Goal: Task Accomplishment & Management: Use online tool/utility

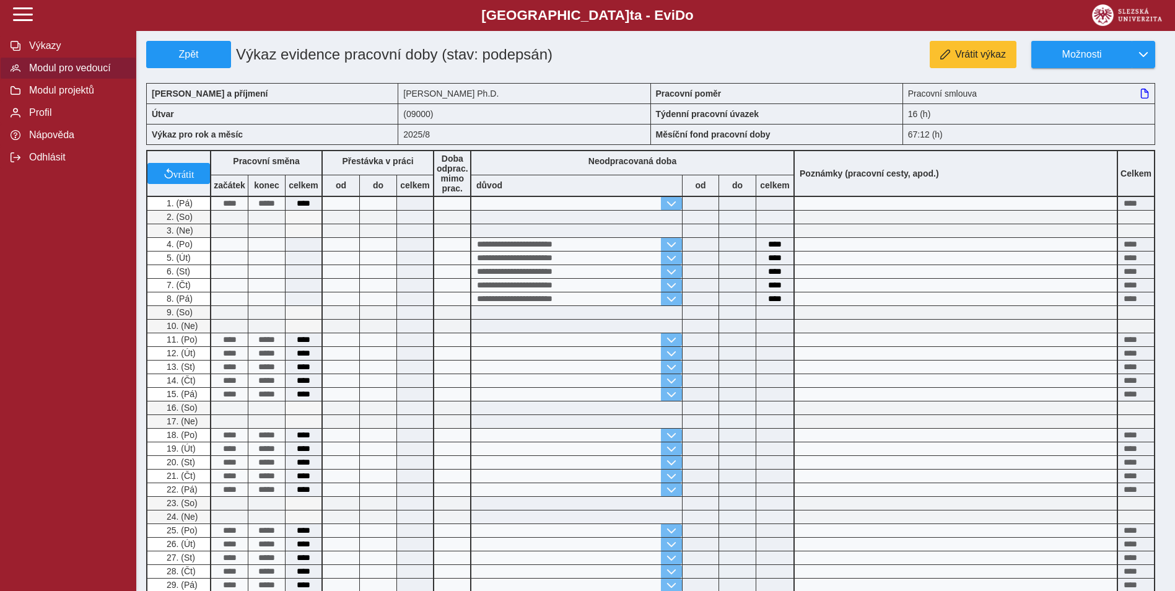
click at [75, 64] on button "Modul pro vedoucí" at bounding box center [68, 68] width 136 height 22
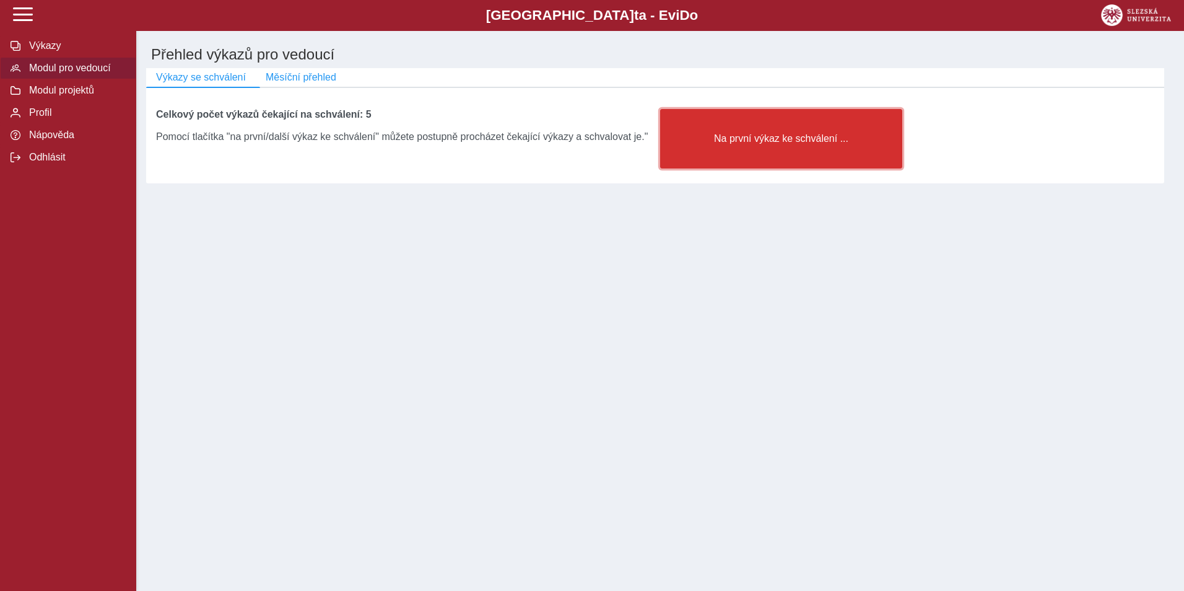
click at [697, 151] on button "Na první výkaz ke schválení ..." at bounding box center [781, 138] width 242 height 59
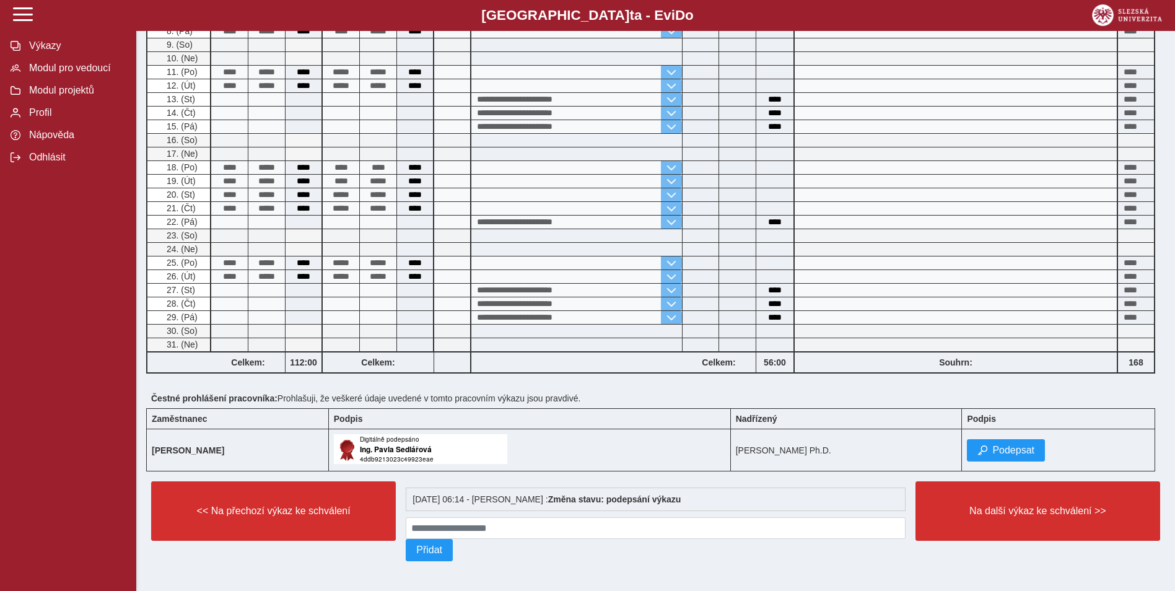
scroll to position [272, 0]
click at [1012, 447] on span "Podepsat" at bounding box center [1013, 450] width 42 height 11
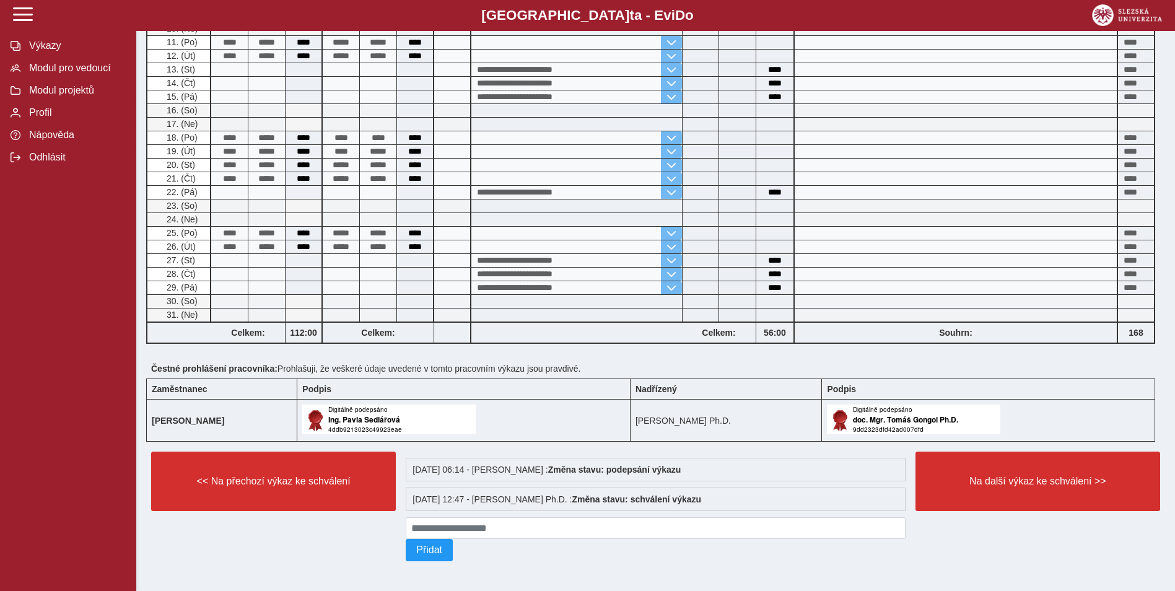
scroll to position [302, 0]
click at [987, 479] on span "Na další výkaz ke schválení >>" at bounding box center [1038, 481] width 224 height 11
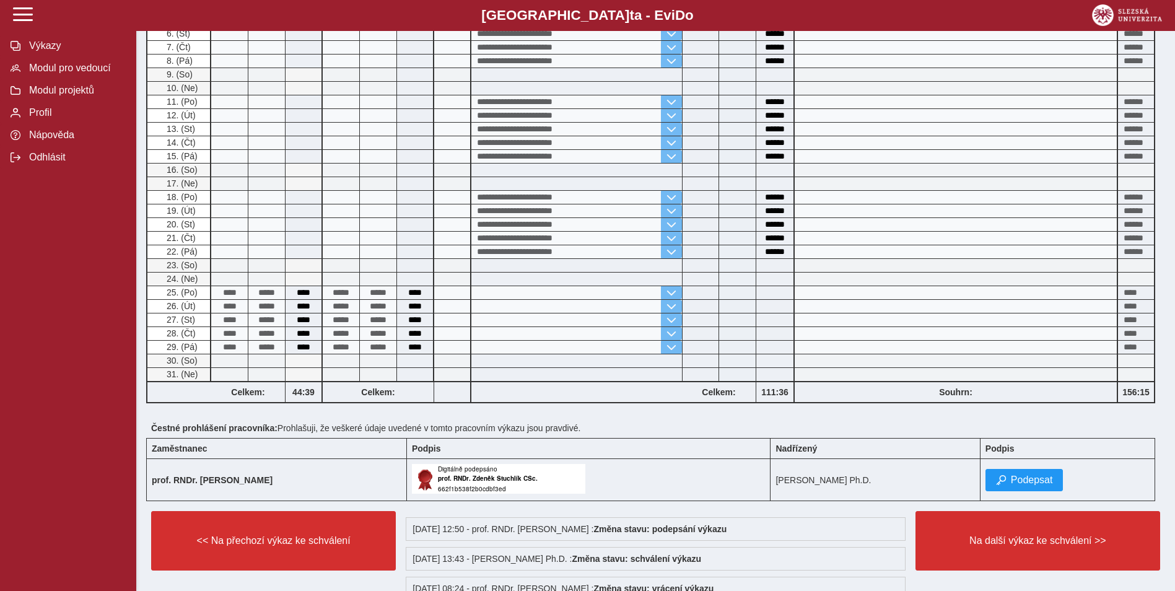
scroll to position [496, 0]
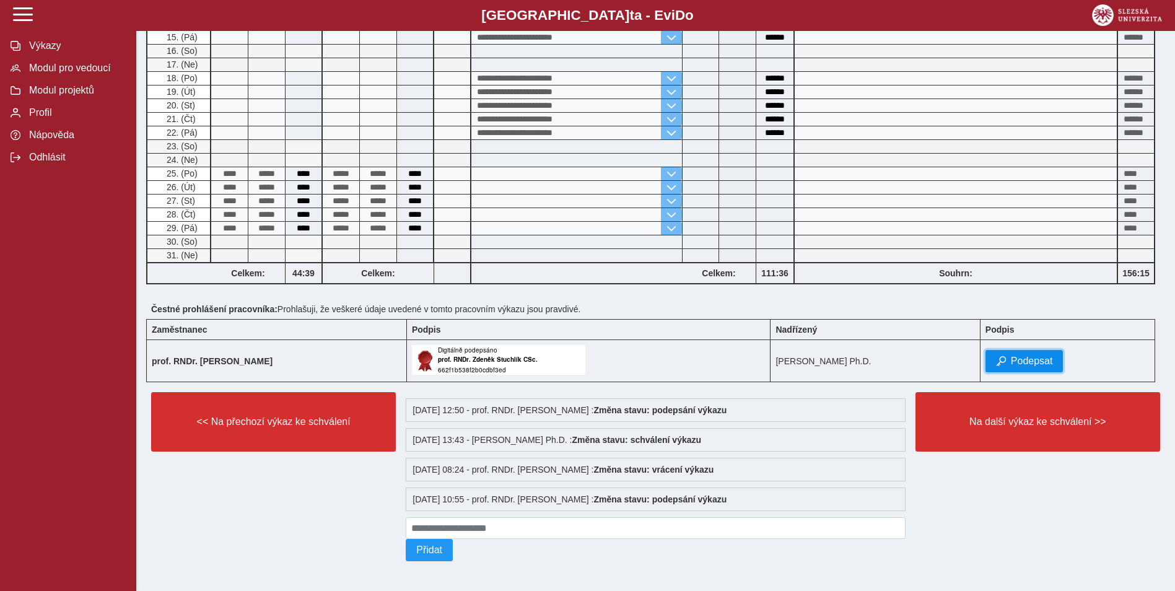
click at [1035, 367] on span "Podepsat" at bounding box center [1032, 361] width 42 height 11
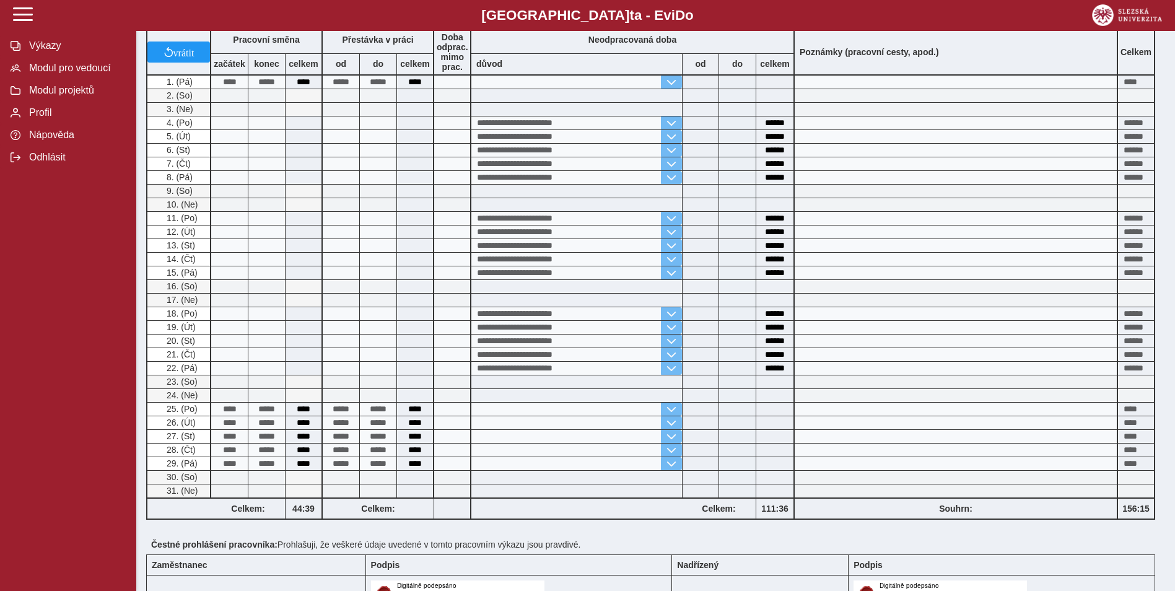
scroll to position [372, 0]
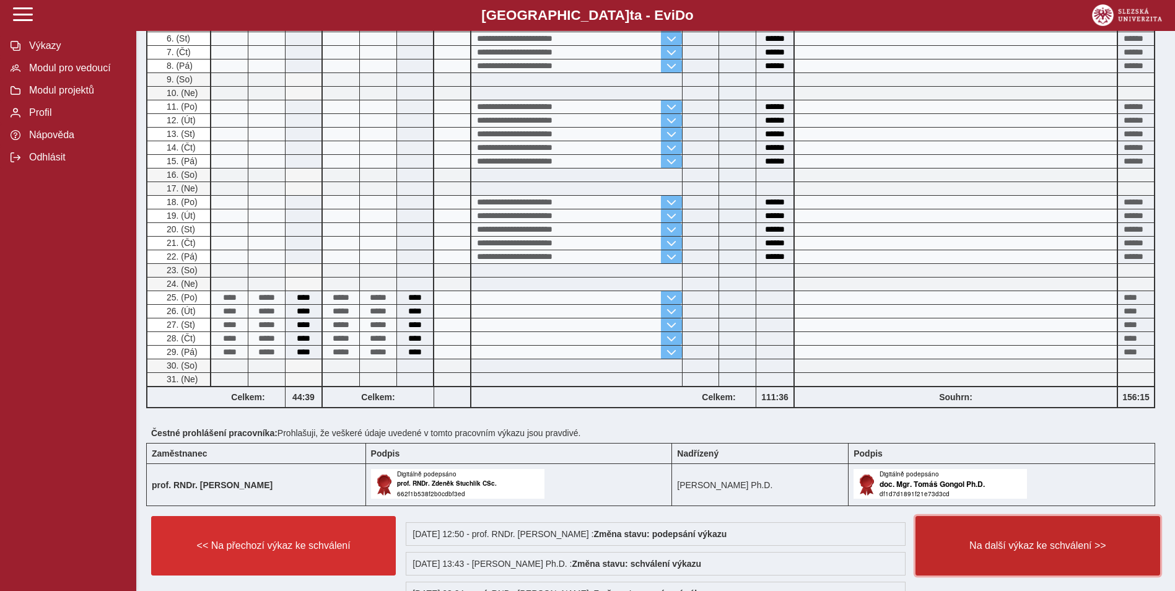
click at [1009, 544] on span "Na další výkaz ke schválení >>" at bounding box center [1038, 545] width 224 height 11
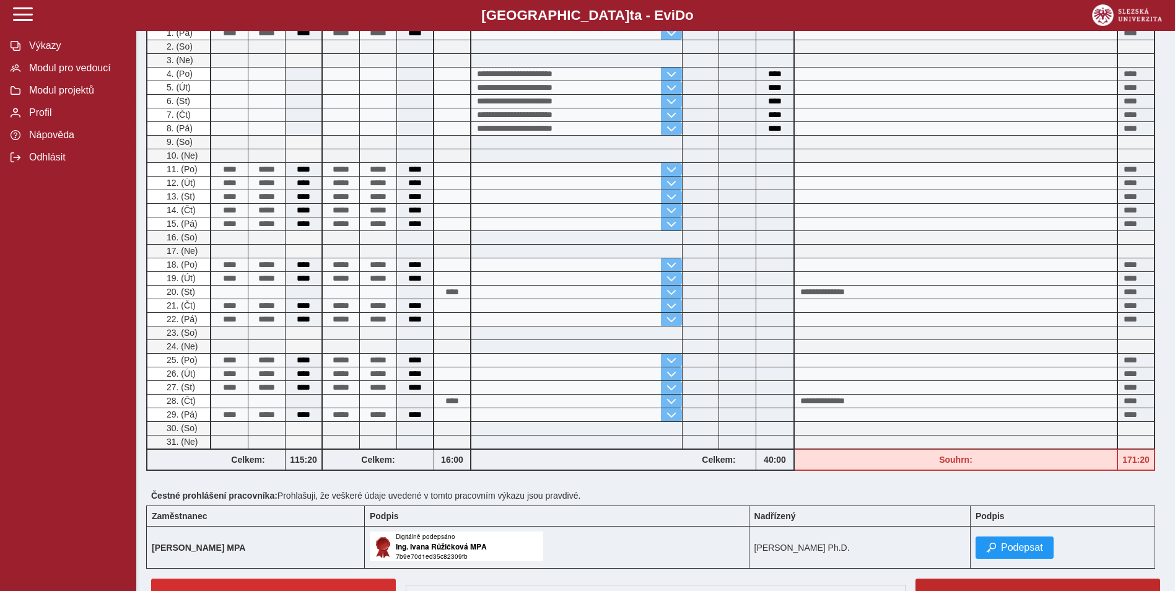
scroll to position [248, 0]
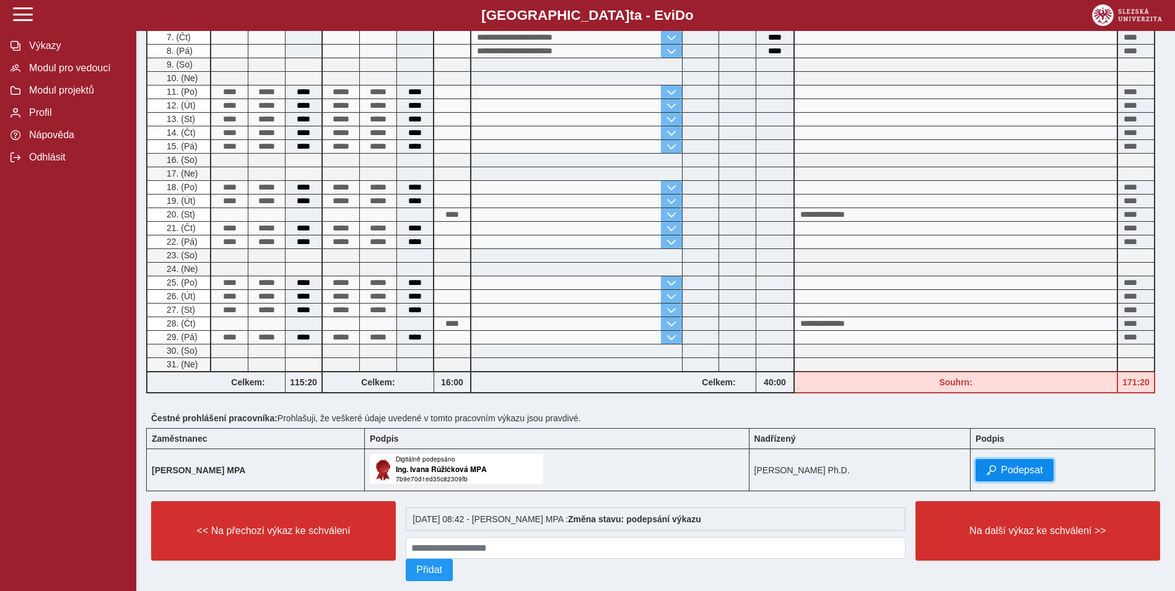
click at [1022, 473] on span "Podepsat" at bounding box center [1022, 470] width 42 height 11
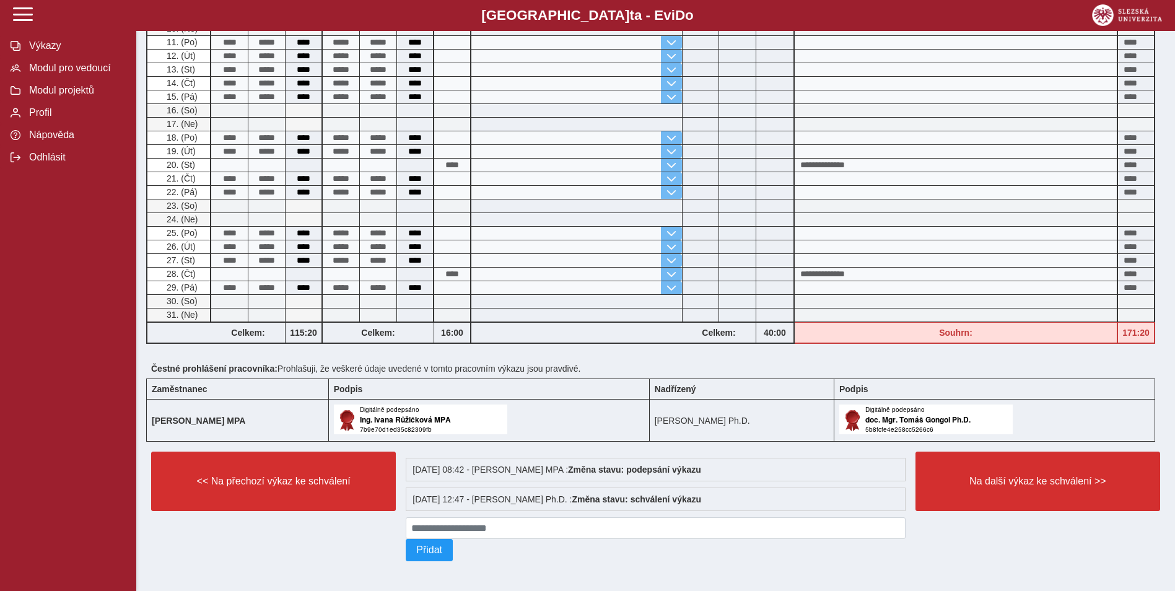
scroll to position [302, 0]
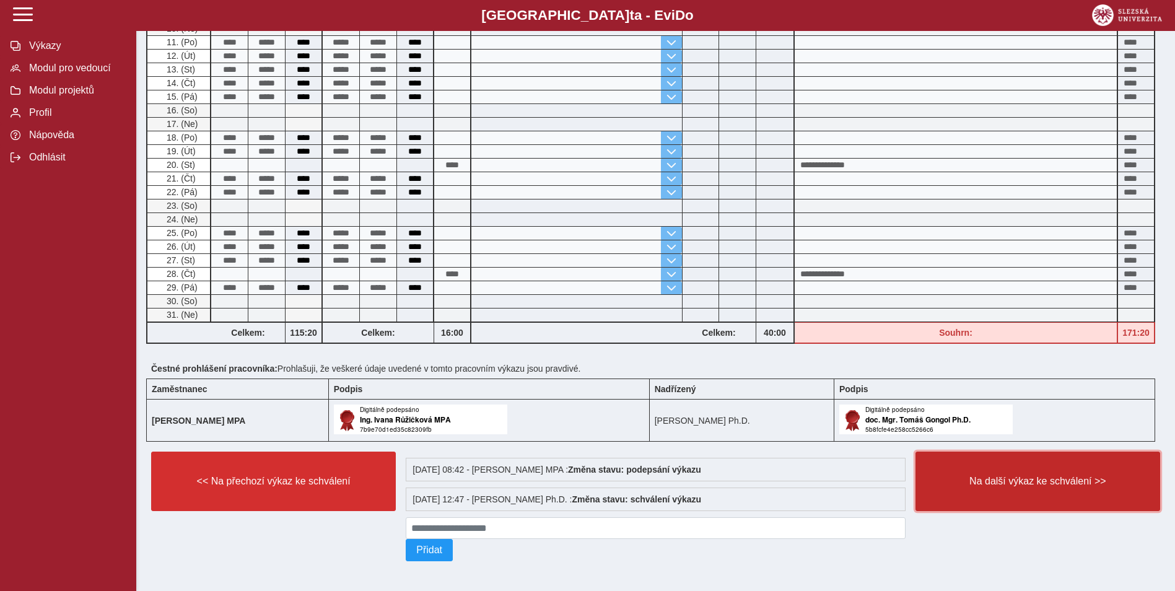
click at [991, 484] on button "Na další výkaz ke schválení >>" at bounding box center [1038, 481] width 245 height 59
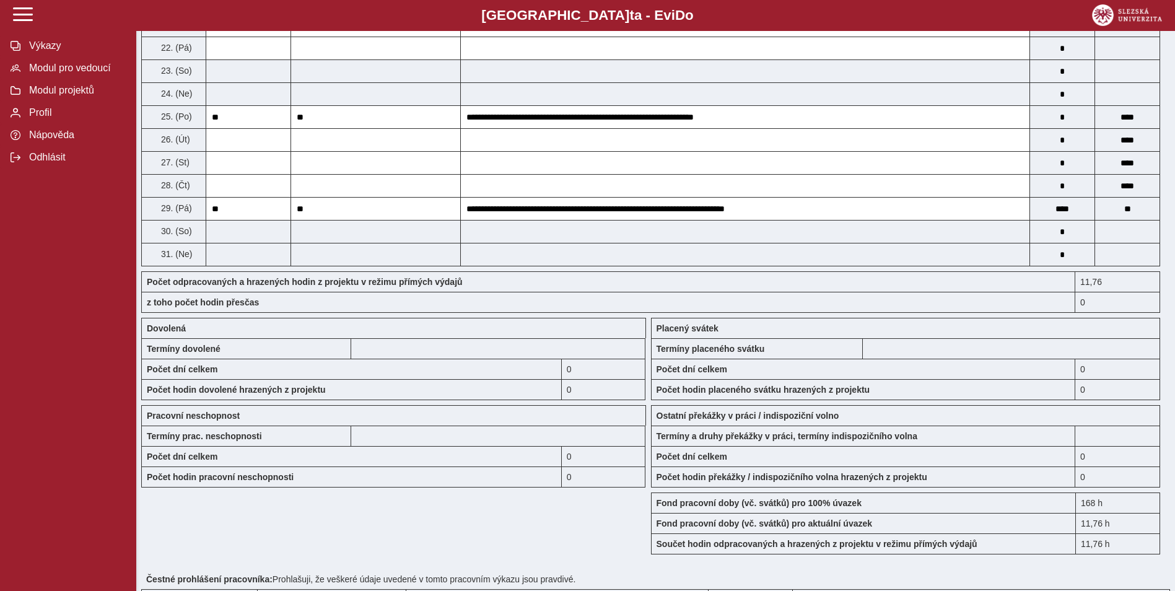
scroll to position [805, 0]
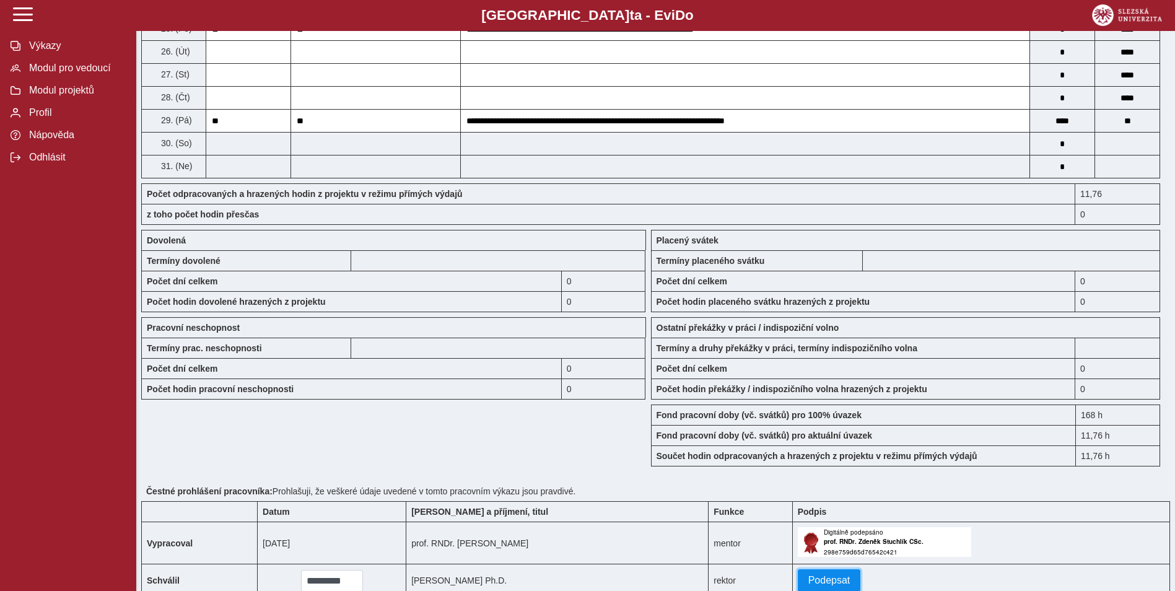
click at [832, 579] on span "Podepsat" at bounding box center [829, 580] width 42 height 11
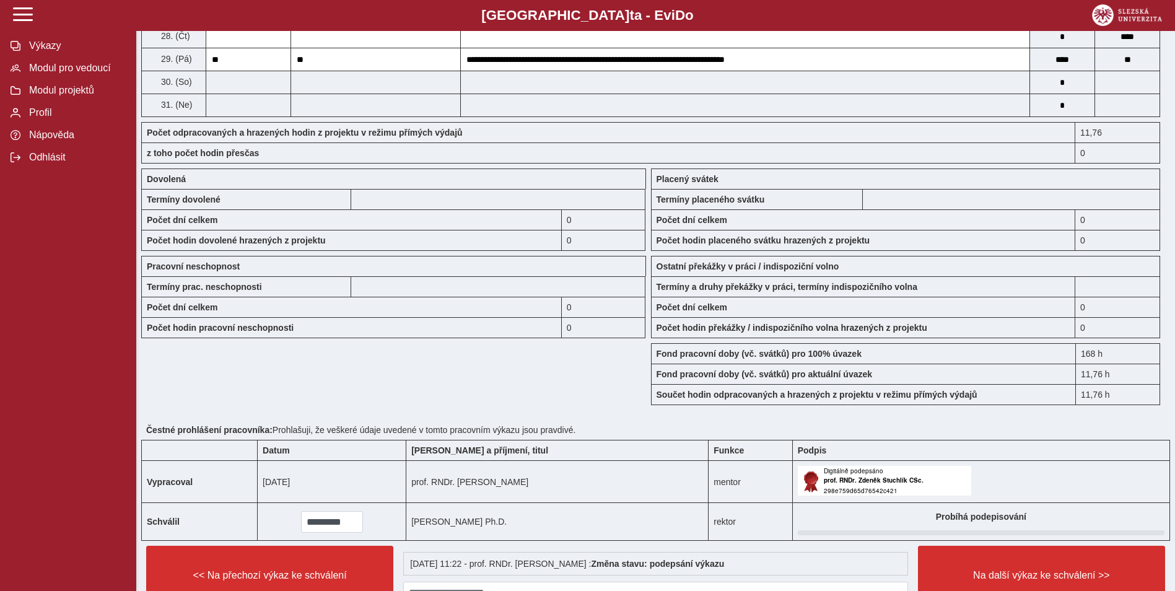
scroll to position [935, 0]
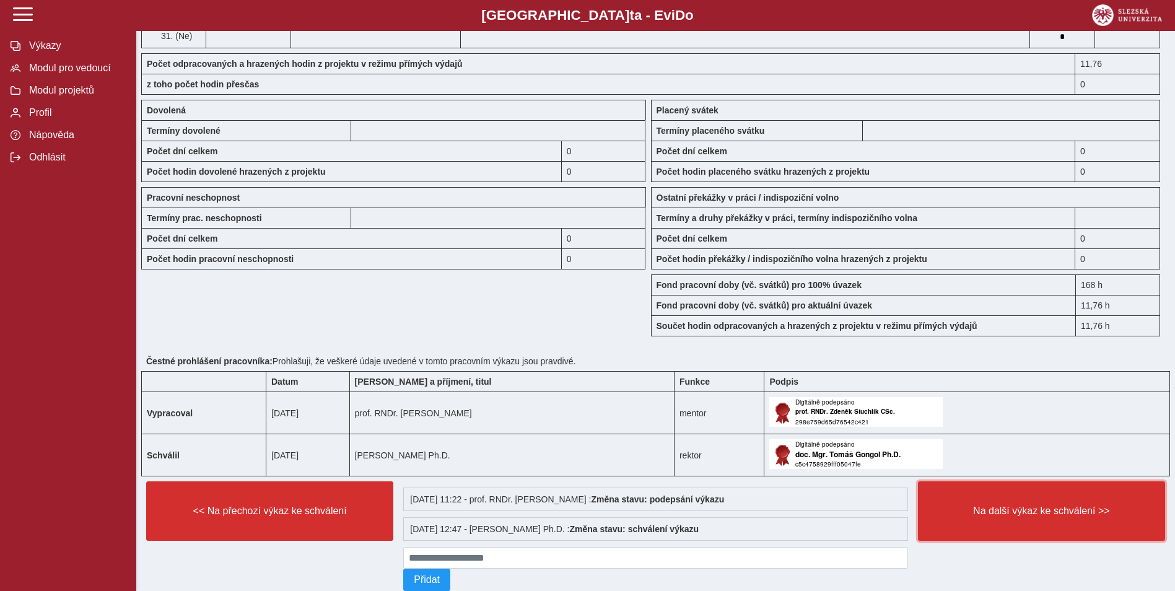
click at [999, 498] on button "Na další výkaz ke schválení >>" at bounding box center [1041, 510] width 247 height 59
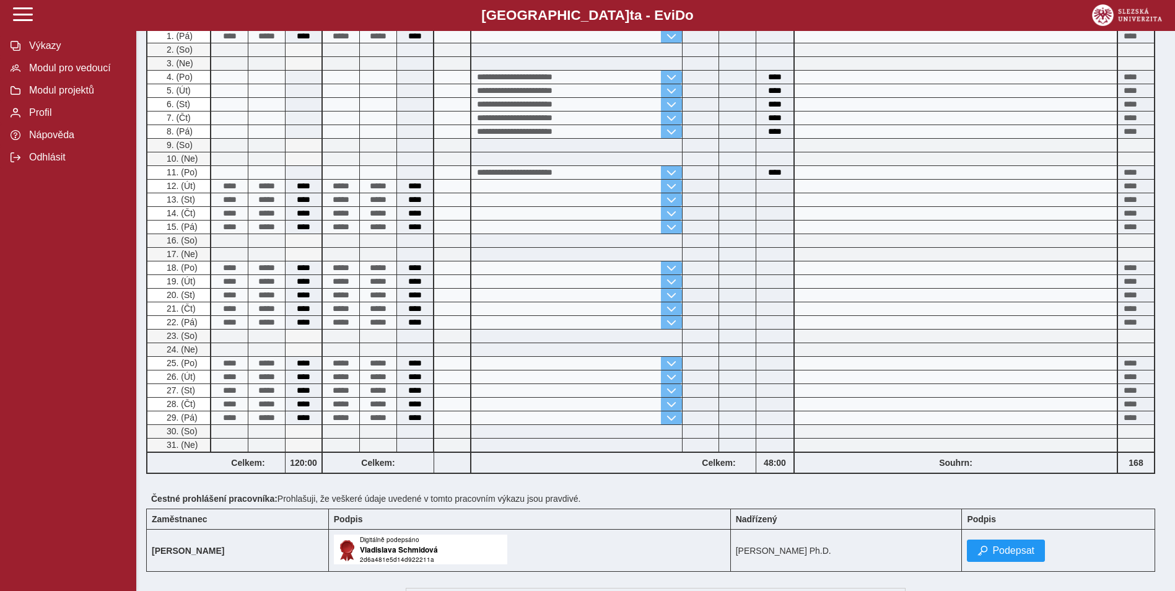
scroll to position [411, 0]
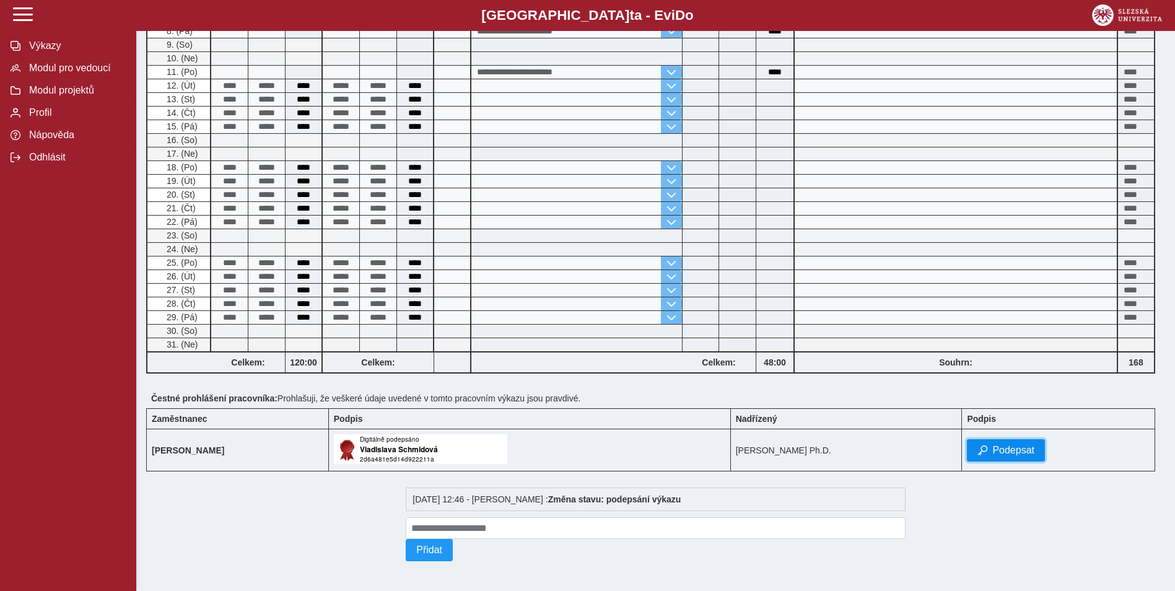
click at [1024, 445] on span "Podepsat" at bounding box center [1013, 450] width 42 height 11
